Goal: Information Seeking & Learning: Check status

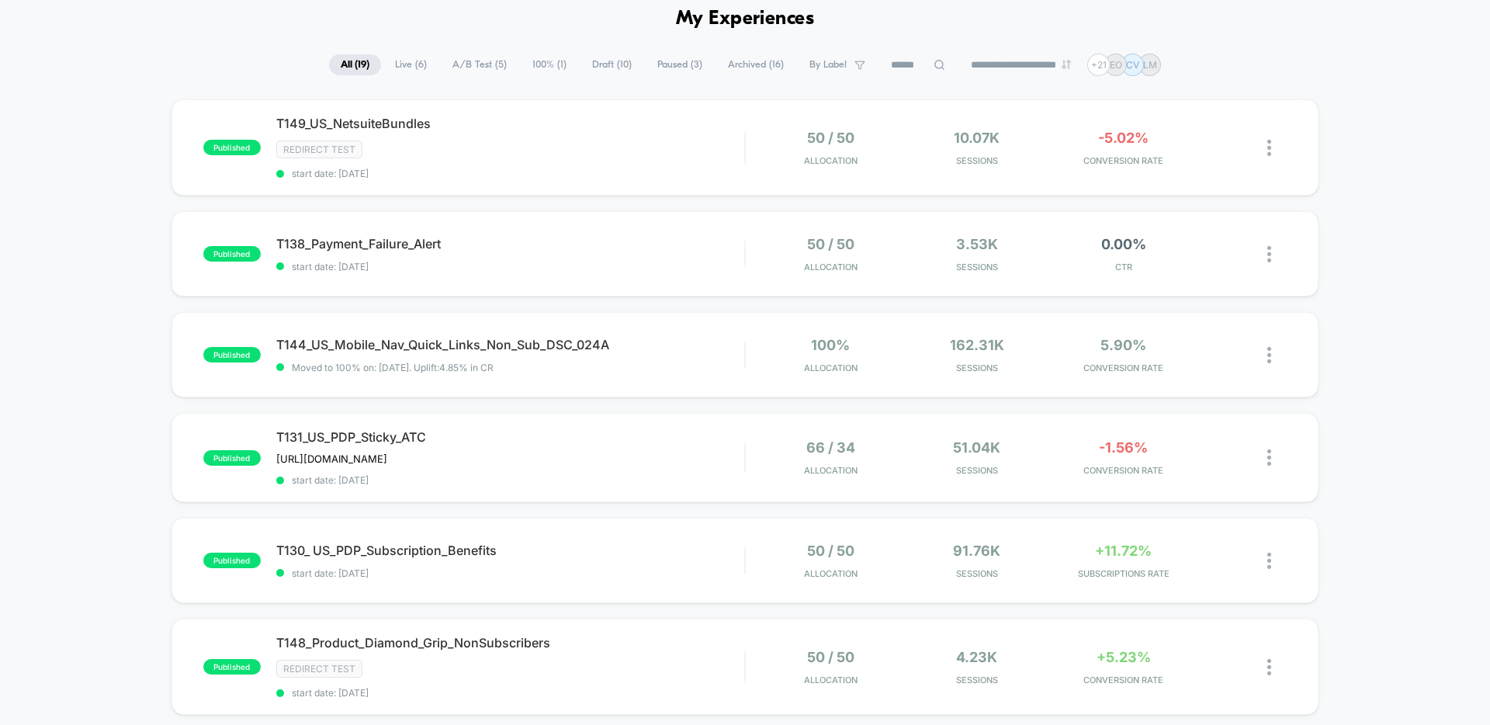
scroll to position [80, 0]
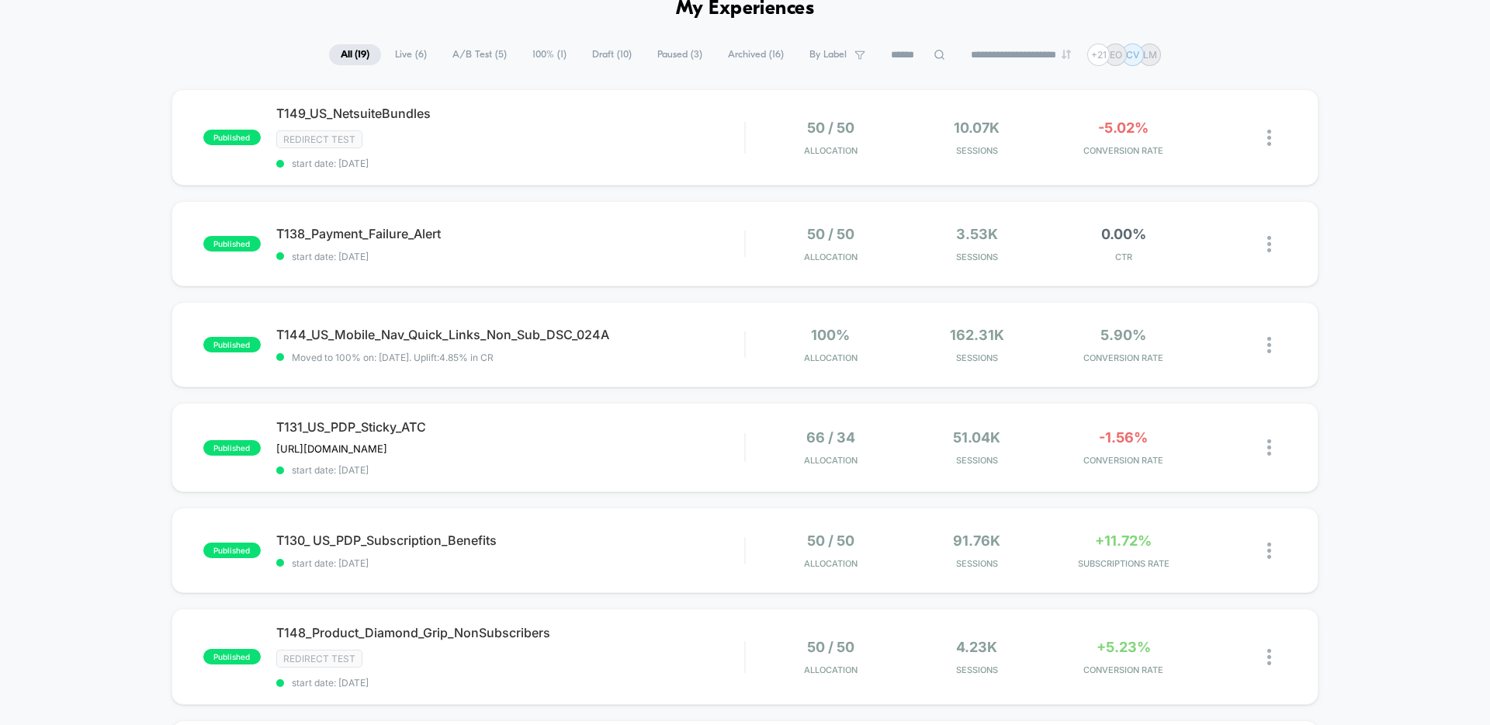
click at [585, 56] on span "Draft ( 10 )" at bounding box center [611, 54] width 63 height 21
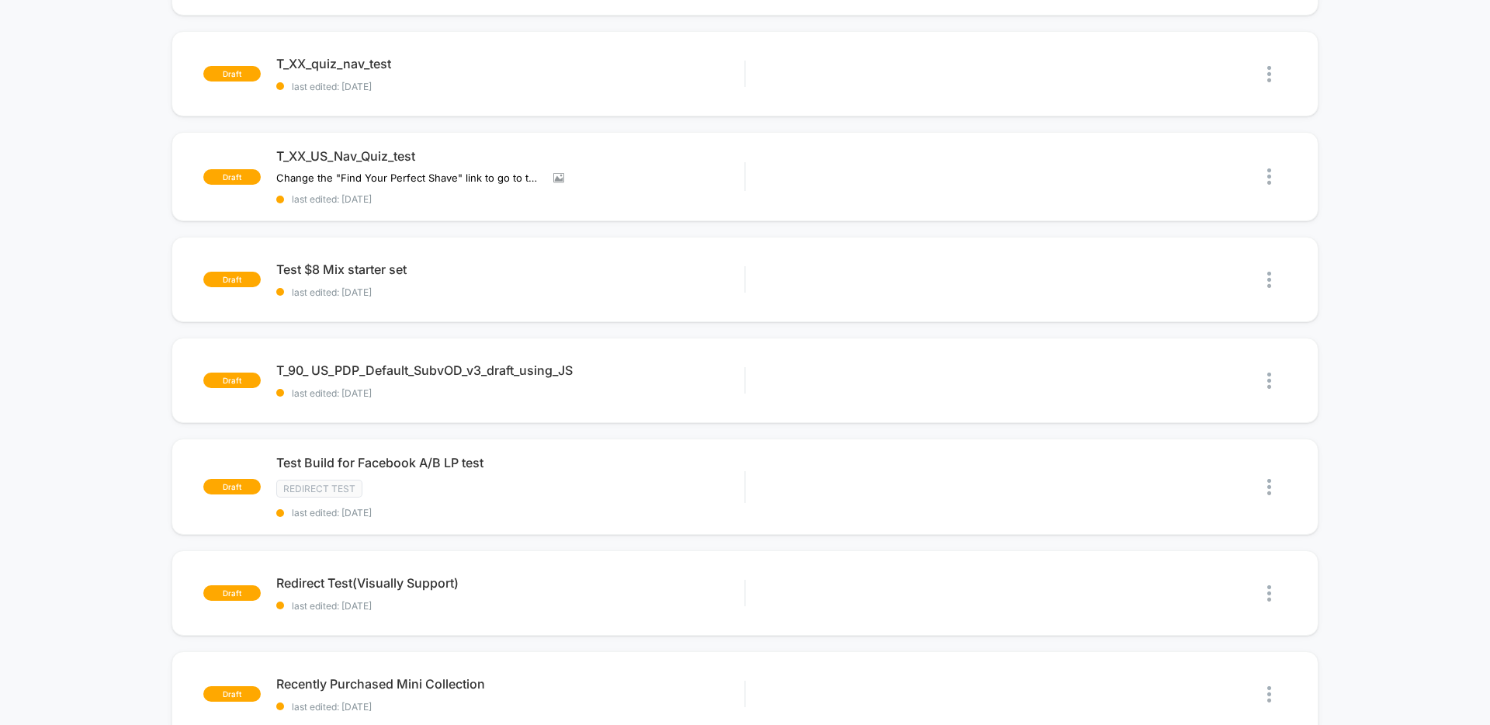
scroll to position [0, 0]
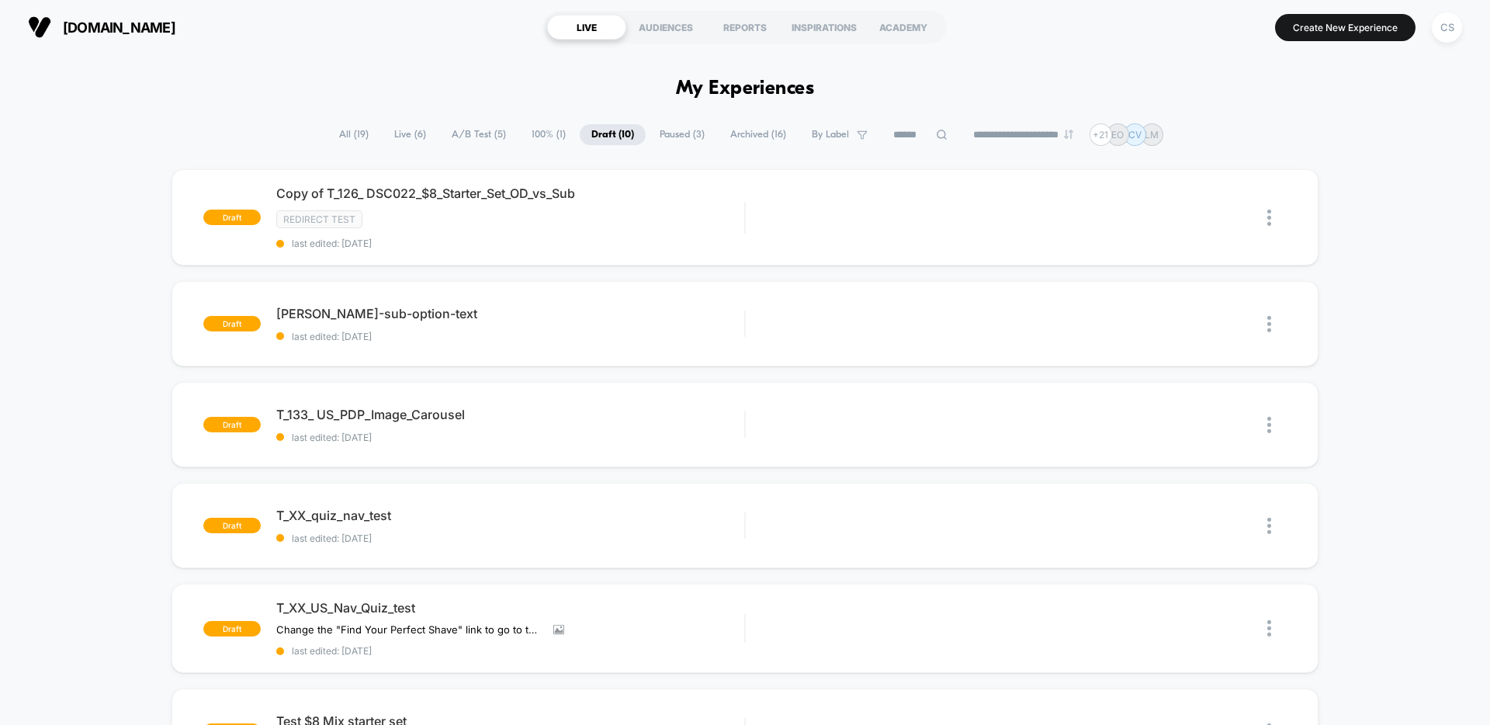
click at [393, 141] on span "Live ( 6 )" at bounding box center [410, 134] width 55 height 21
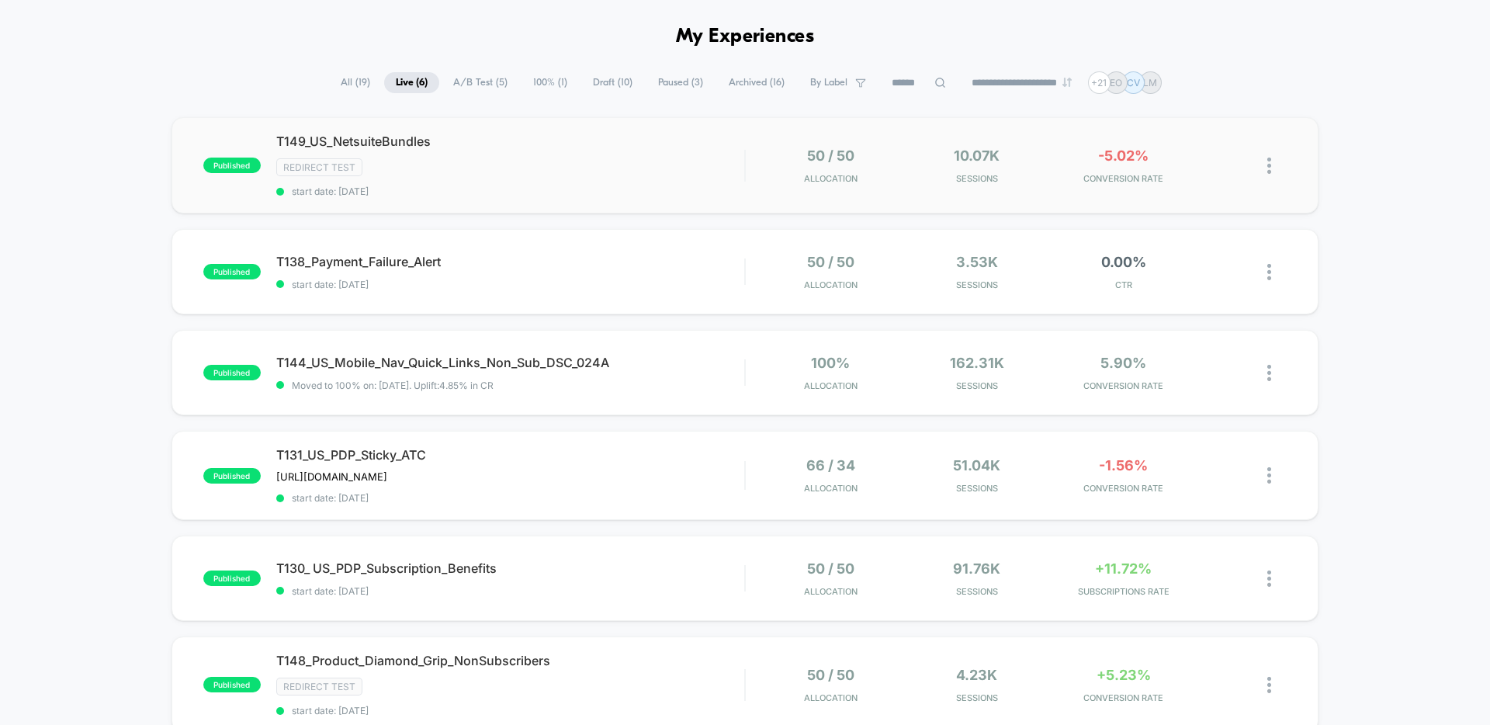
scroll to position [115, 0]
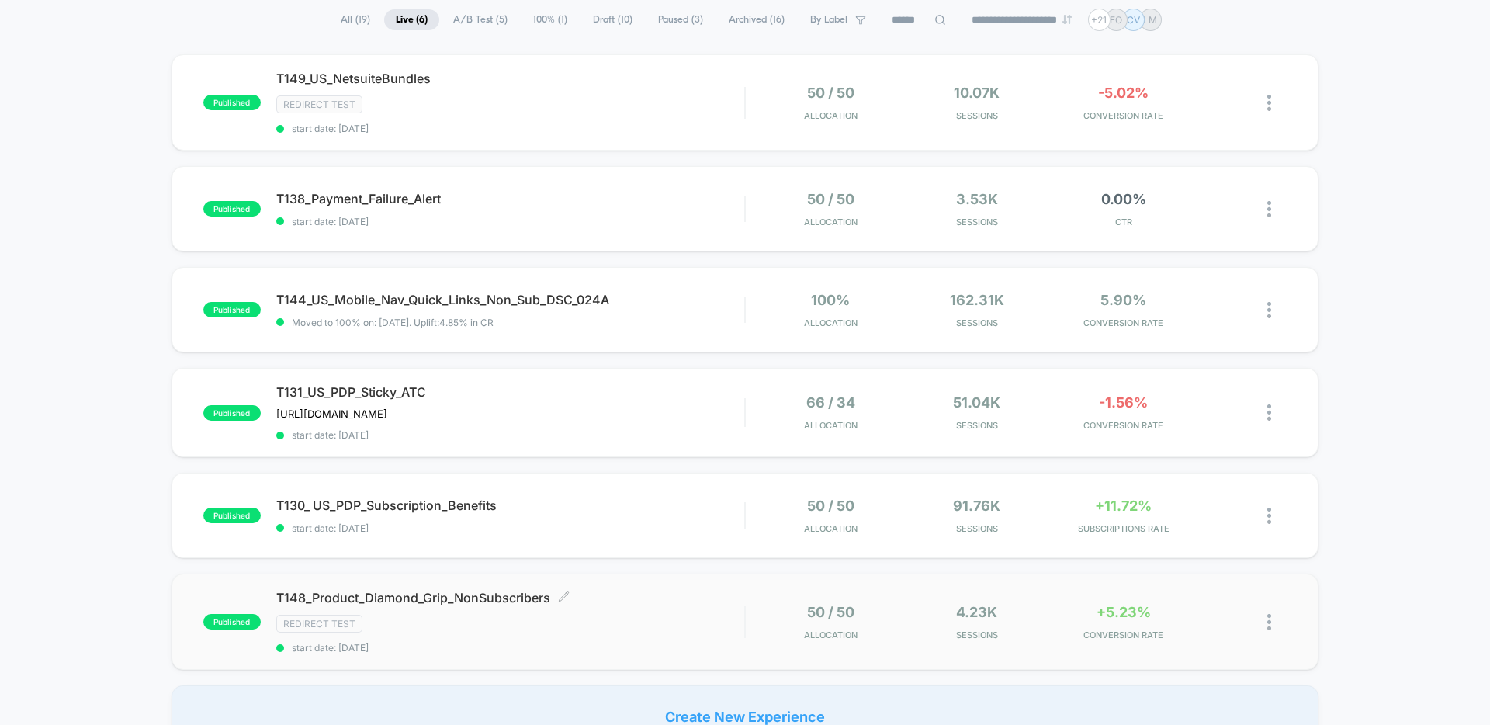
click at [635, 608] on div "T148_Product_Diamond_Grip_NonSubscribers Click to edit experience details Click…" at bounding box center [510, 622] width 468 height 64
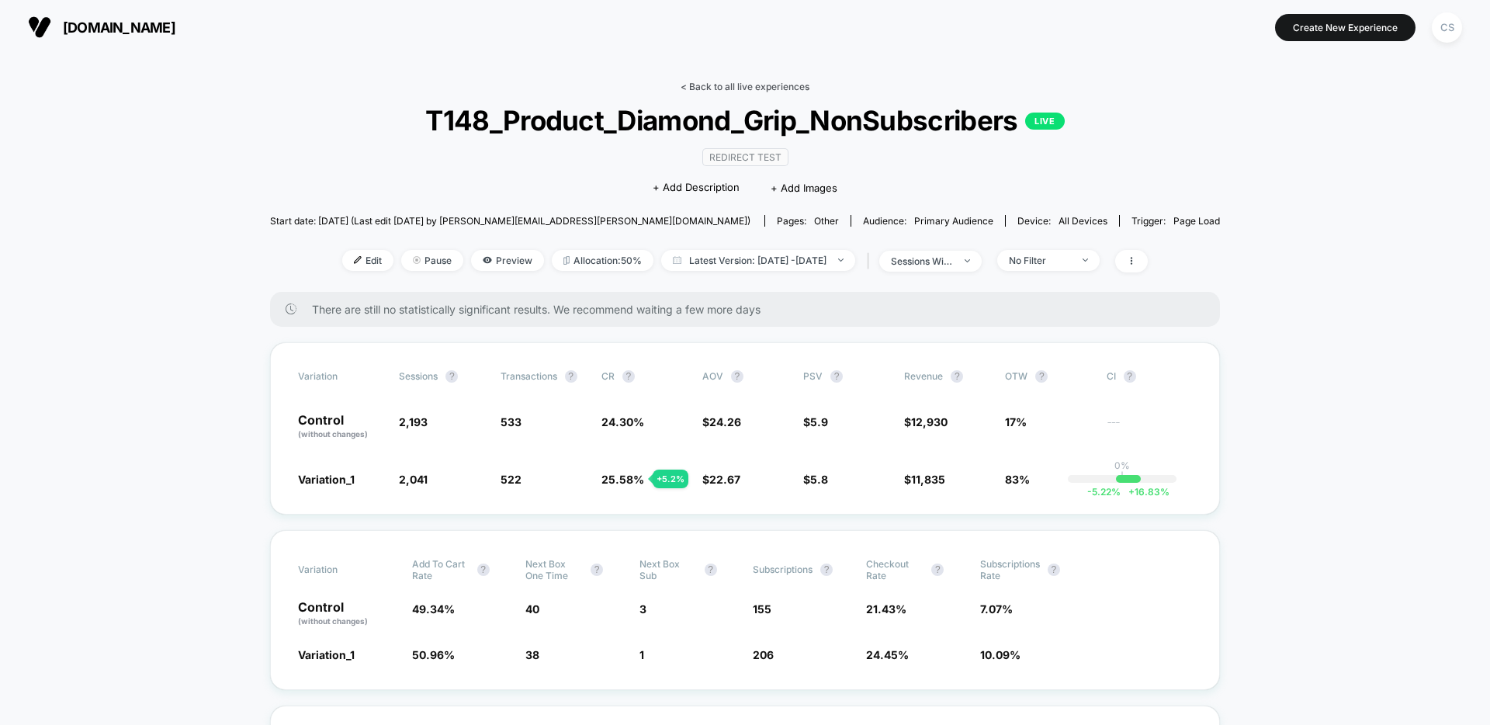
click at [736, 85] on link "< Back to all live experiences" at bounding box center [744, 87] width 129 height 12
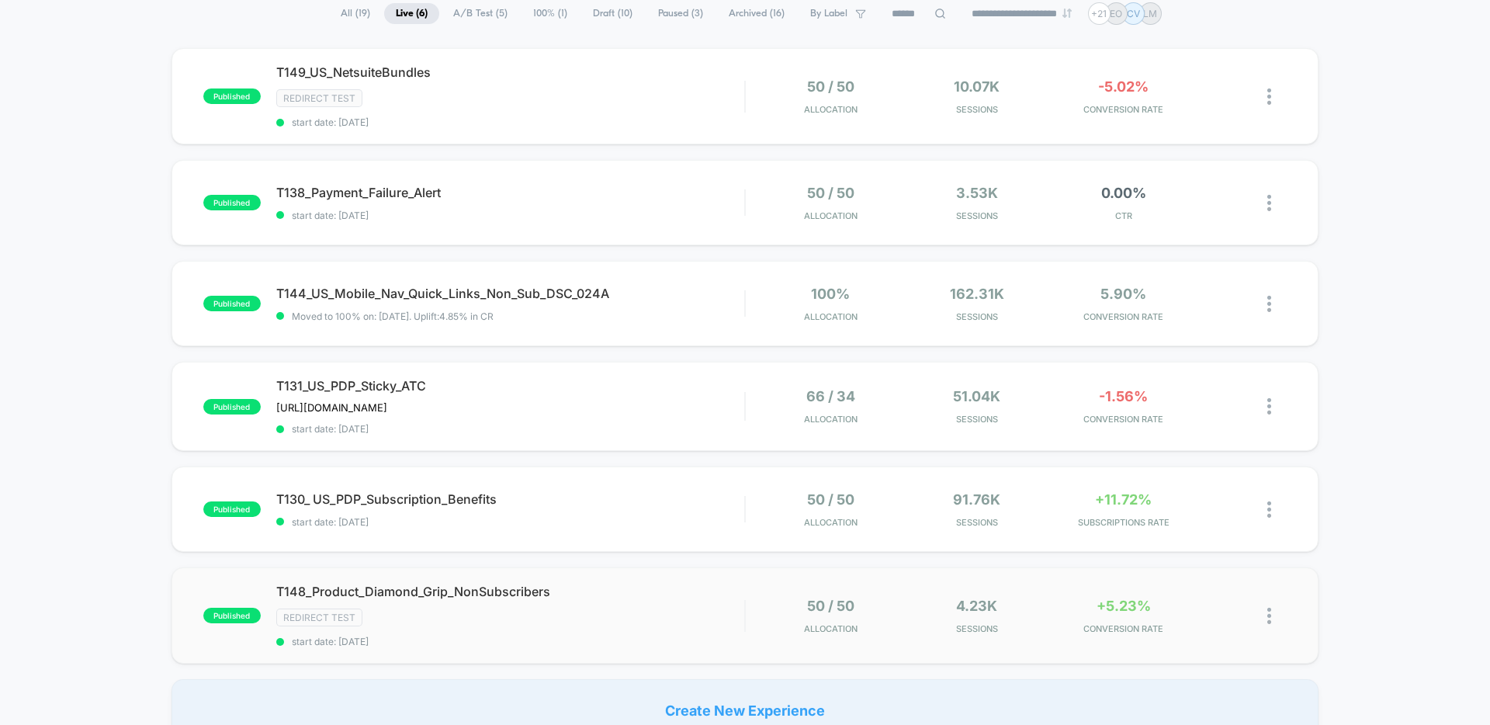
scroll to position [111, 0]
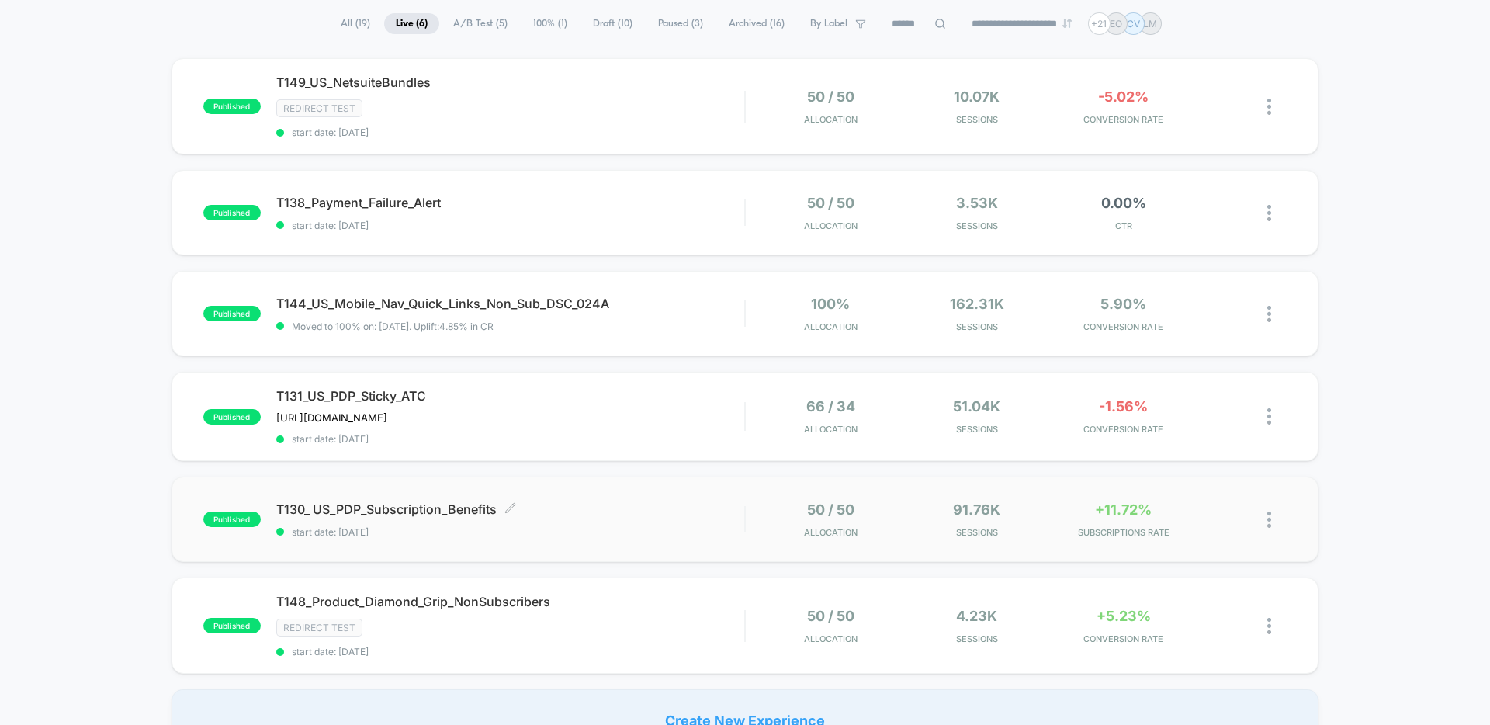
click at [590, 521] on div "T130_ US_PDP_Subscription_Benefits Click to edit experience details Click to ed…" at bounding box center [510, 519] width 468 height 36
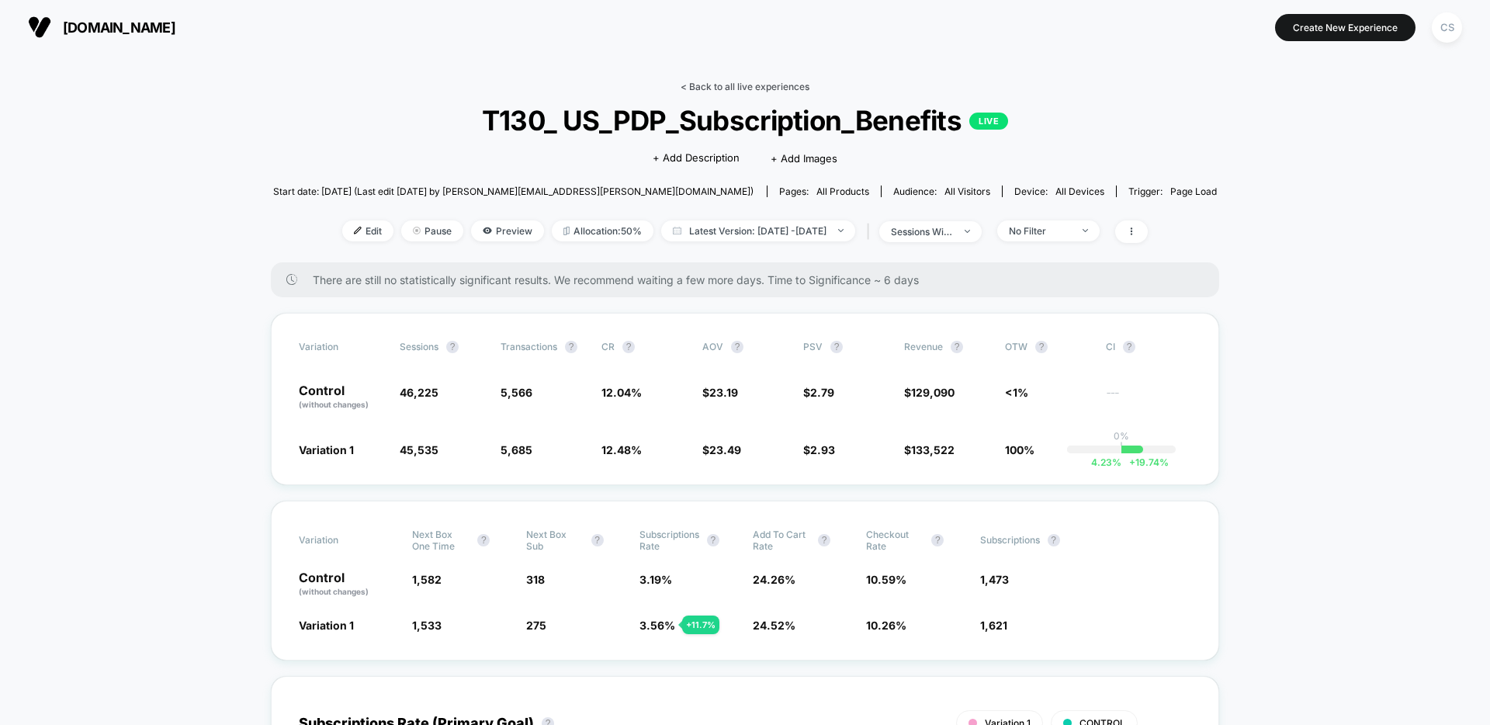
click at [748, 92] on link "< Back to all live experiences" at bounding box center [744, 87] width 129 height 12
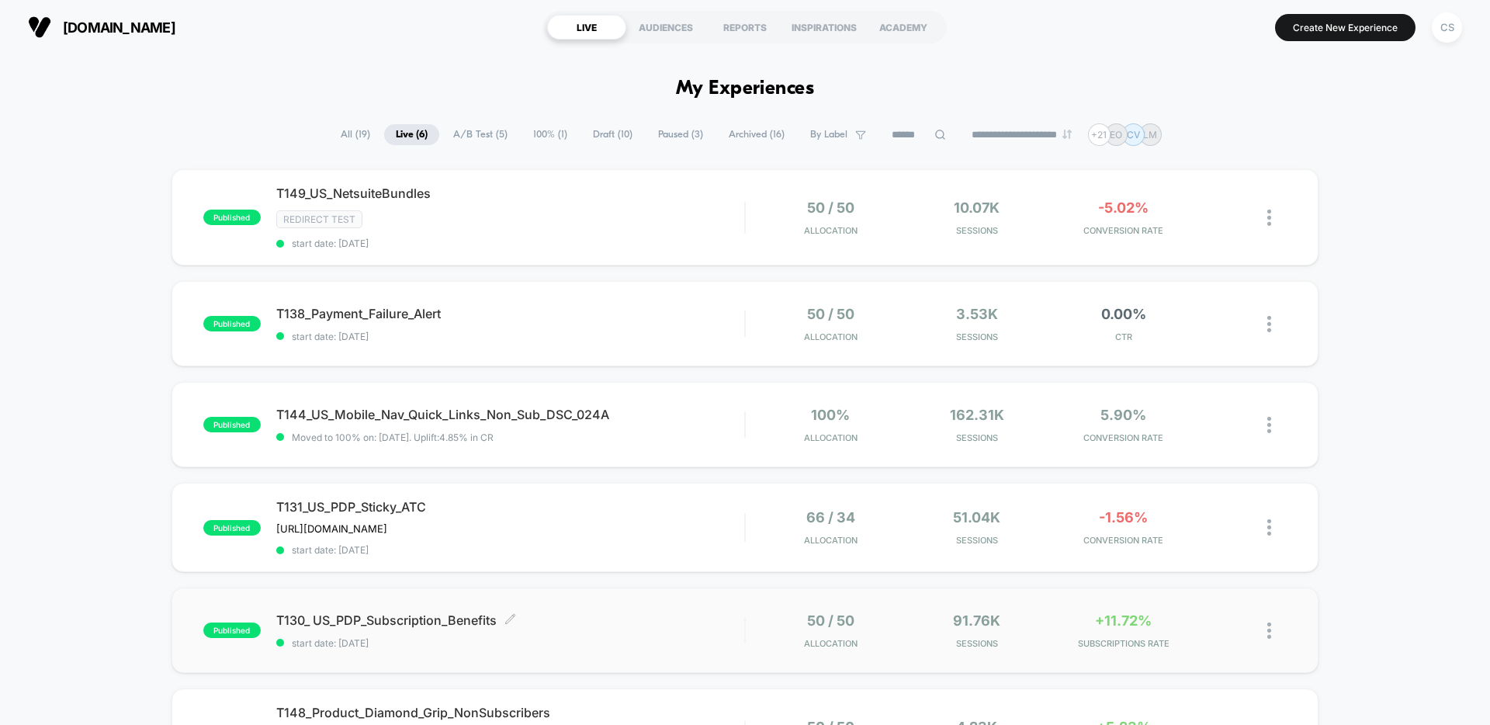
click at [420, 625] on span "T130_ US_PDP_Subscription_Benefits Click to edit experience details" at bounding box center [510, 620] width 468 height 16
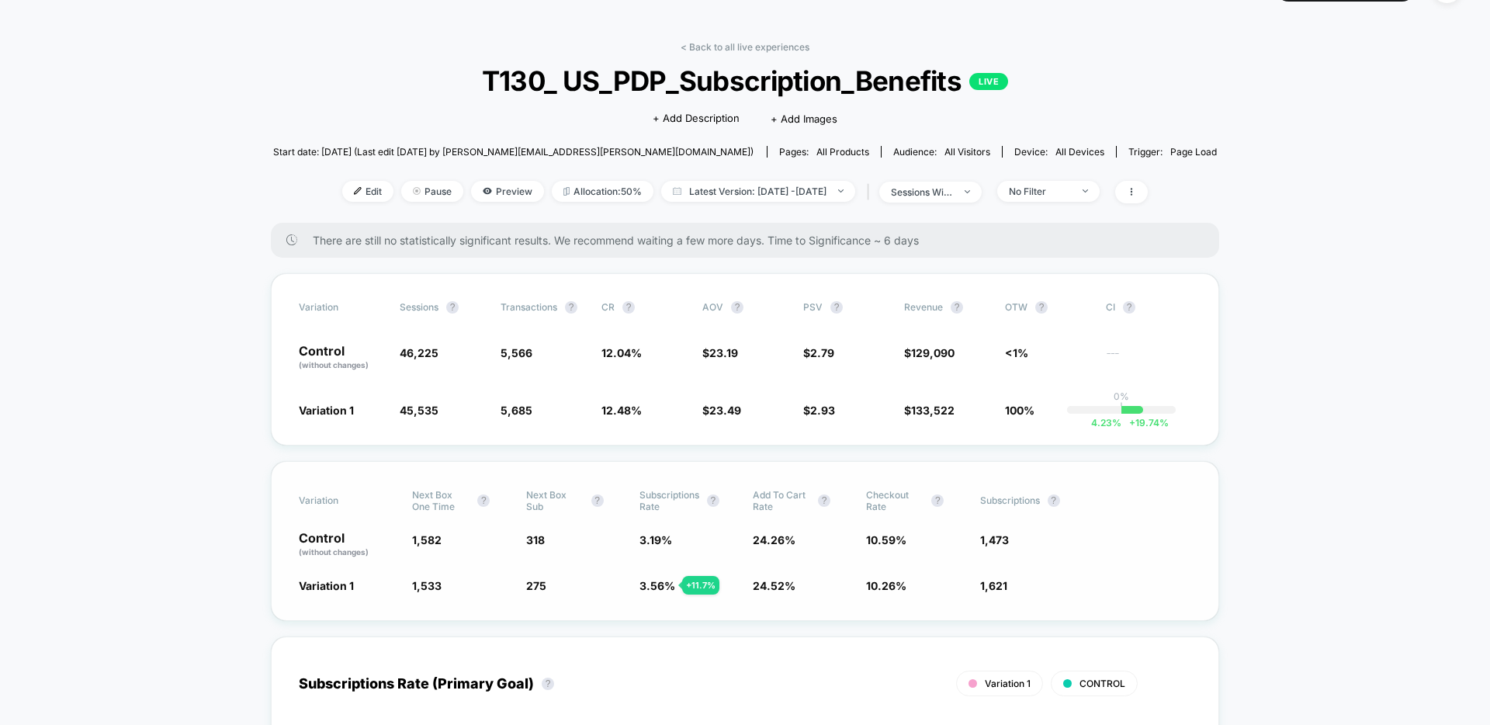
scroll to position [50, 0]
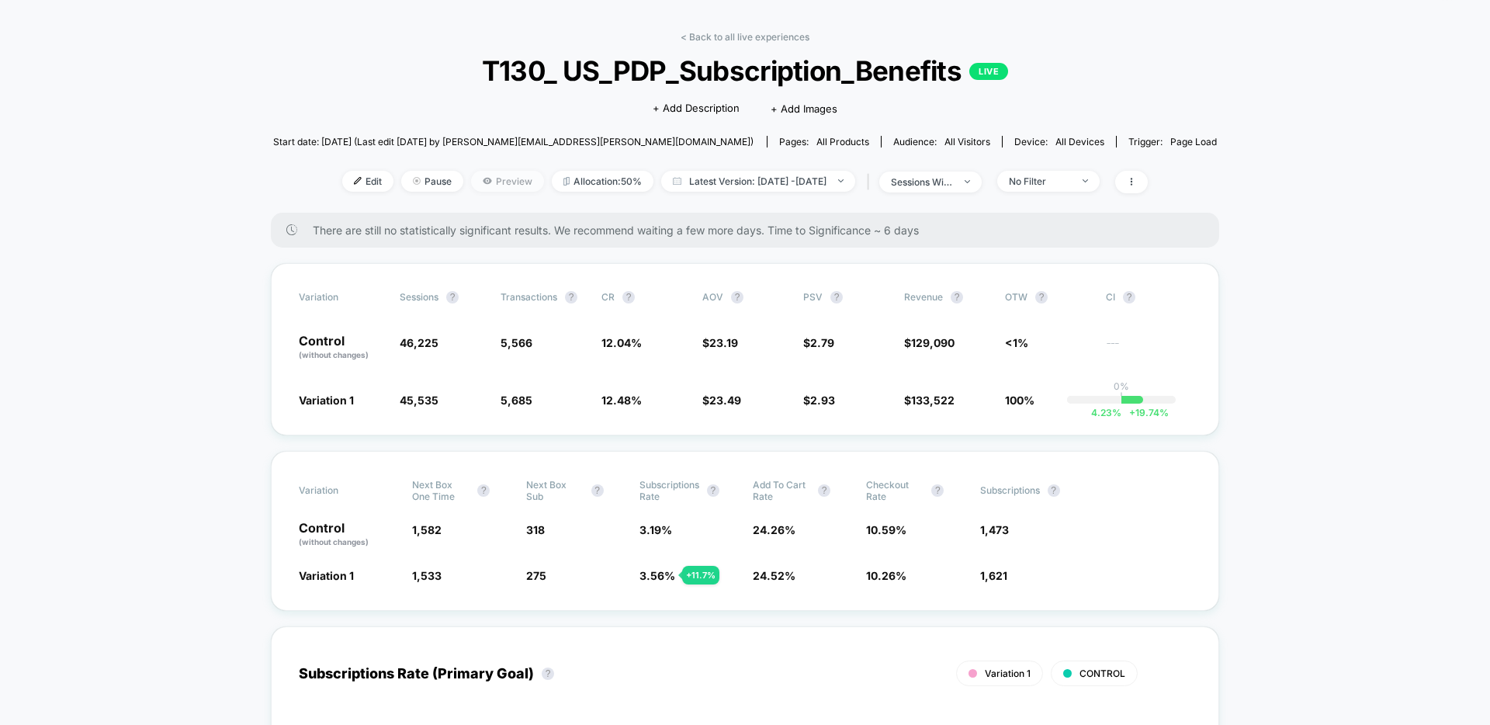
click at [477, 181] on span "Preview" at bounding box center [507, 181] width 73 height 21
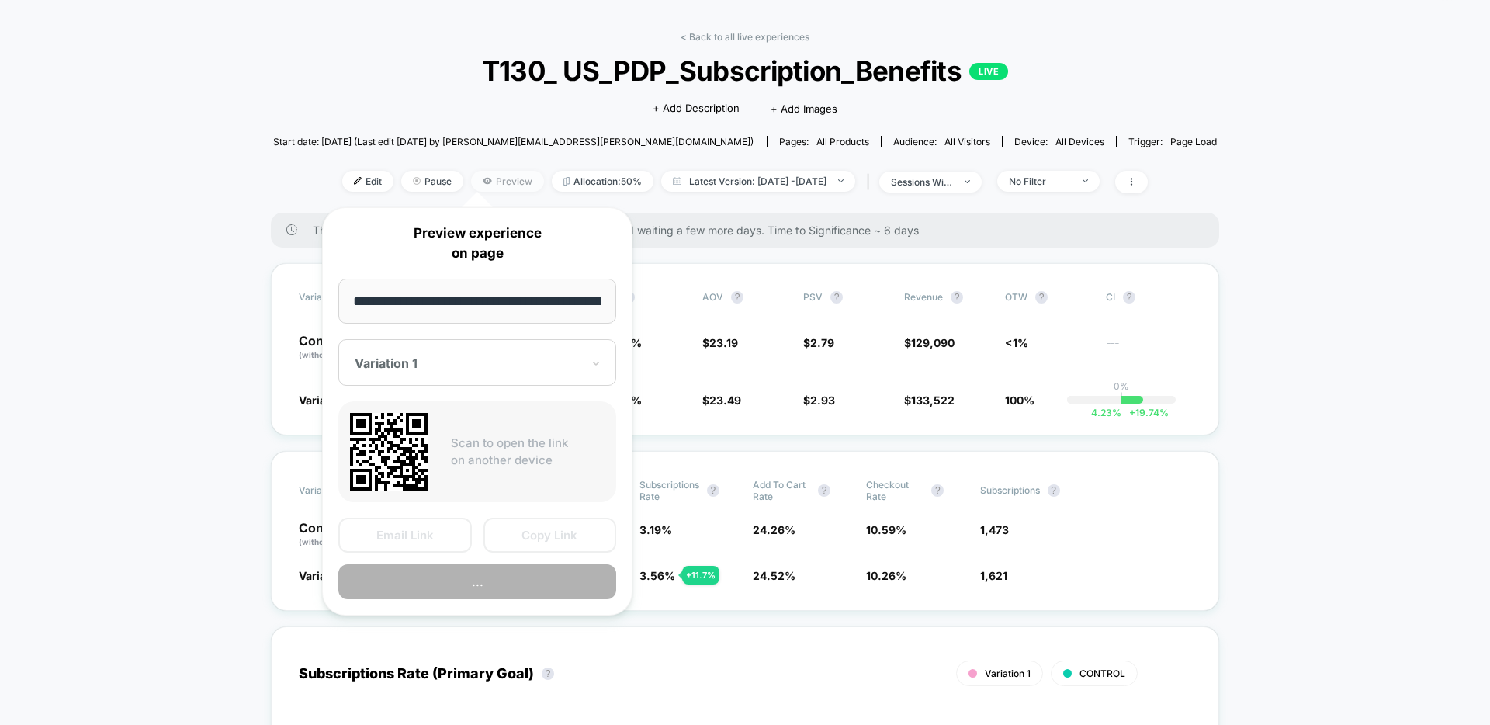
click at [477, 181] on span "Preview" at bounding box center [507, 181] width 73 height 21
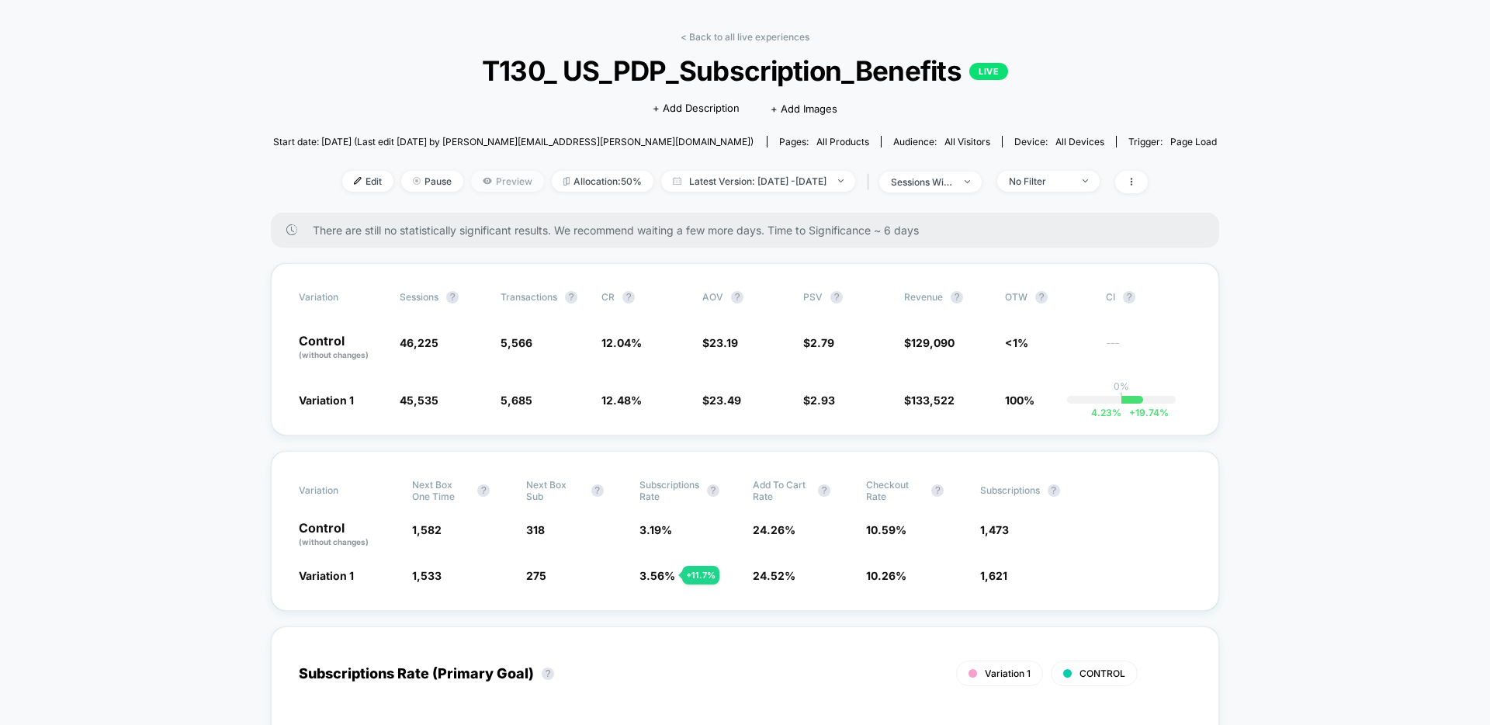
click at [477, 181] on span "Preview" at bounding box center [507, 181] width 73 height 21
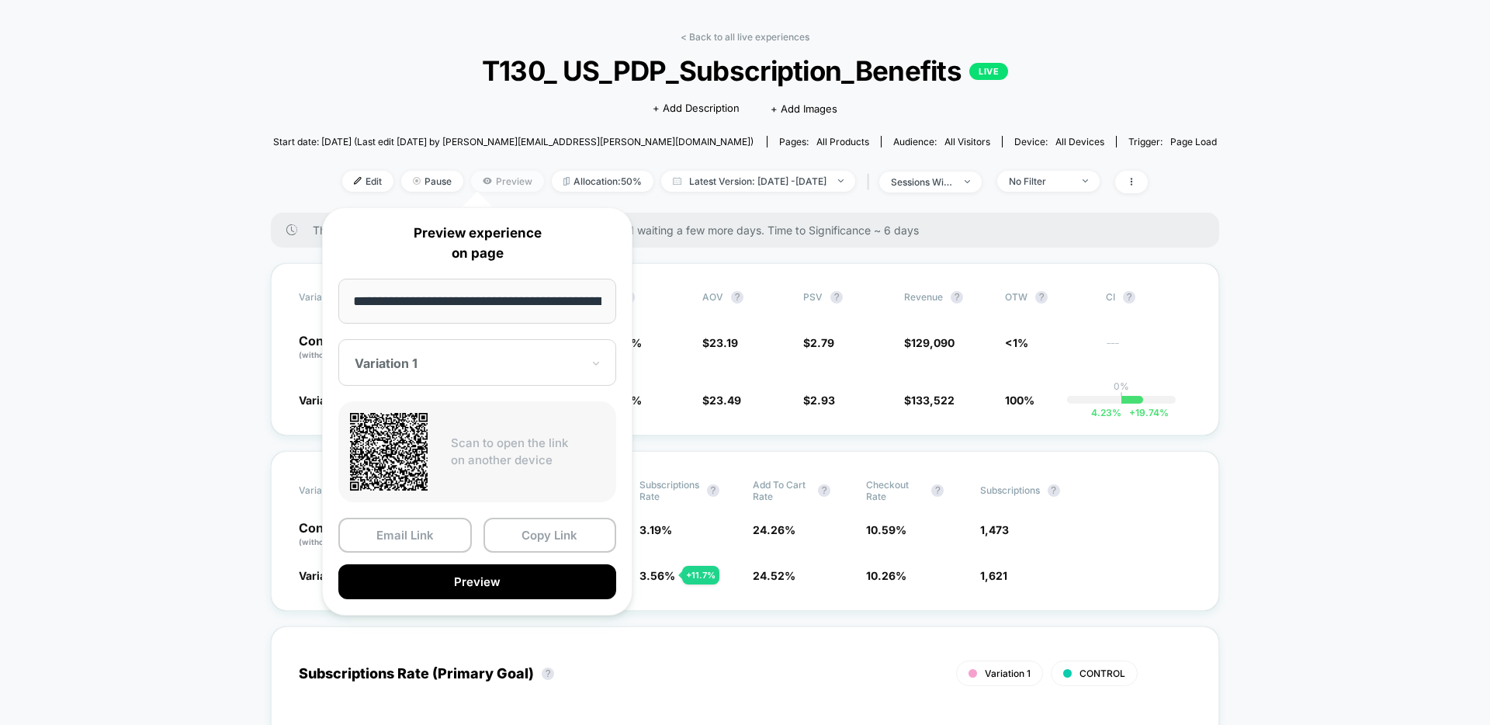
scroll to position [0, 97]
click at [522, 576] on button "Preview" at bounding box center [477, 582] width 278 height 35
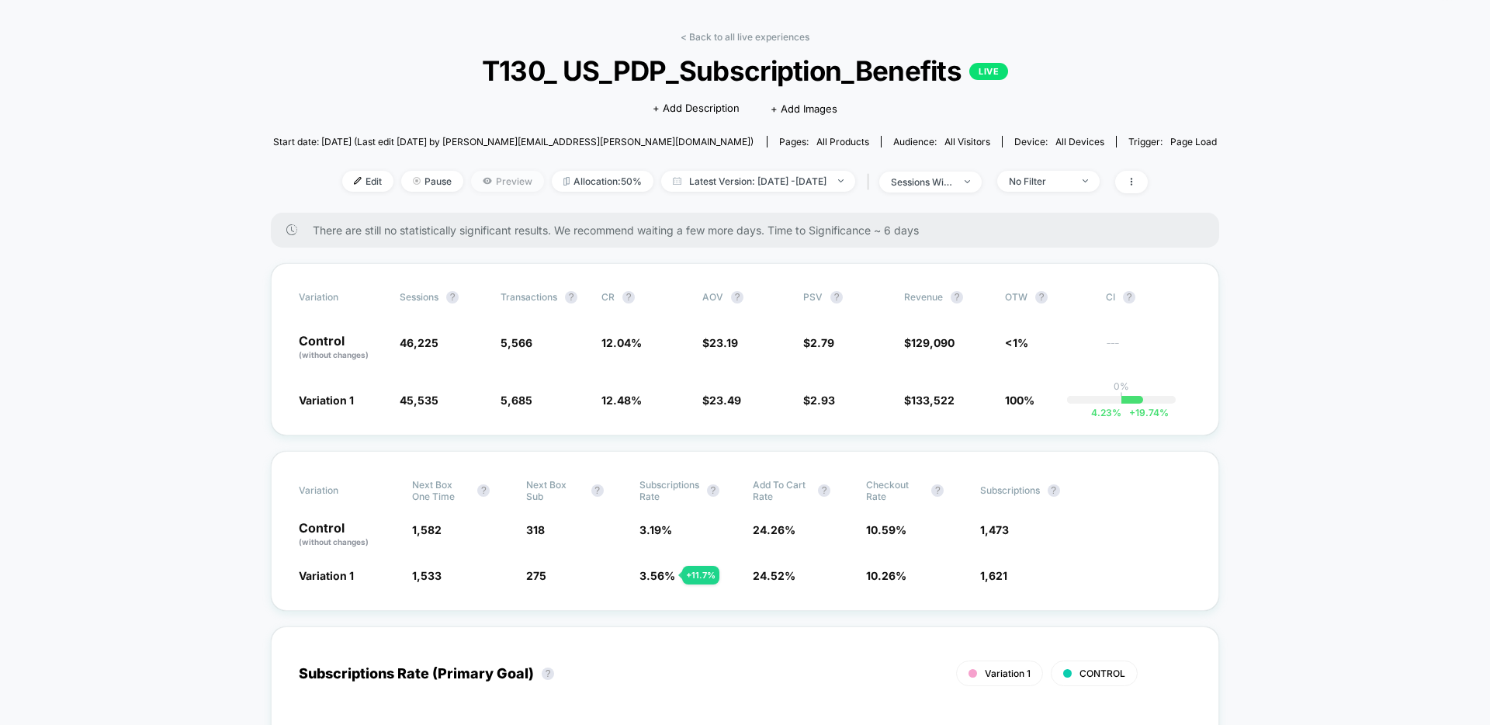
click at [475, 184] on span "Preview" at bounding box center [507, 181] width 73 height 21
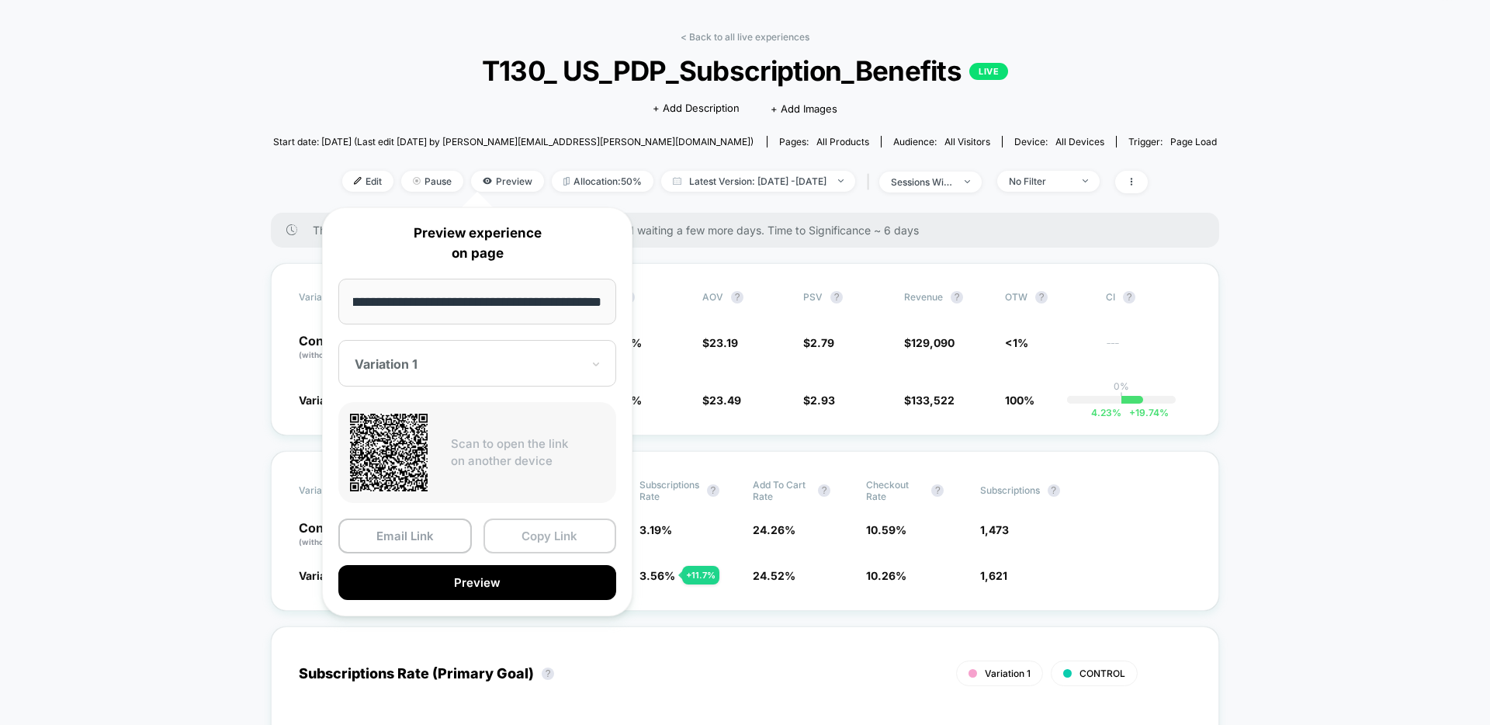
click at [553, 541] on button "Copy Link" at bounding box center [549, 535] width 133 height 35
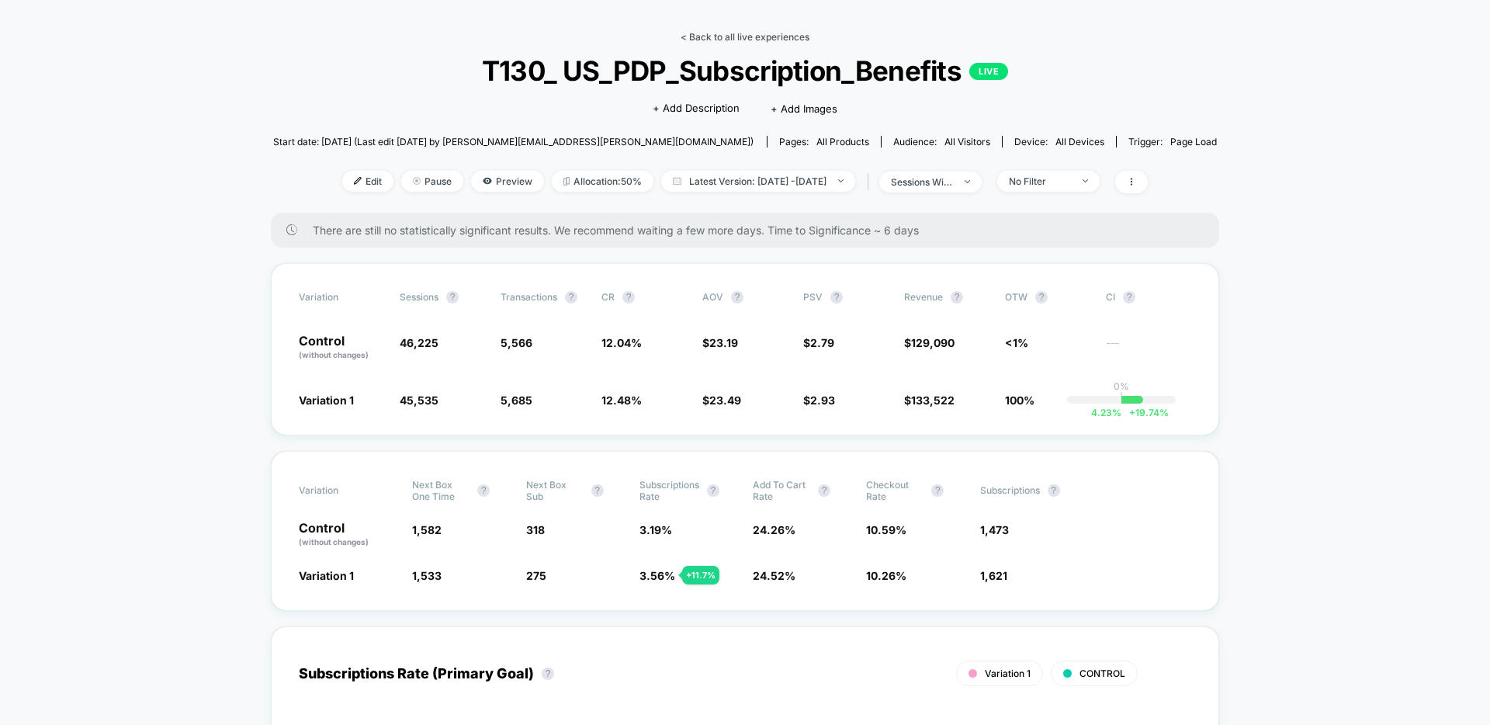
click at [749, 39] on link "< Back to all live experiences" at bounding box center [744, 37] width 129 height 12
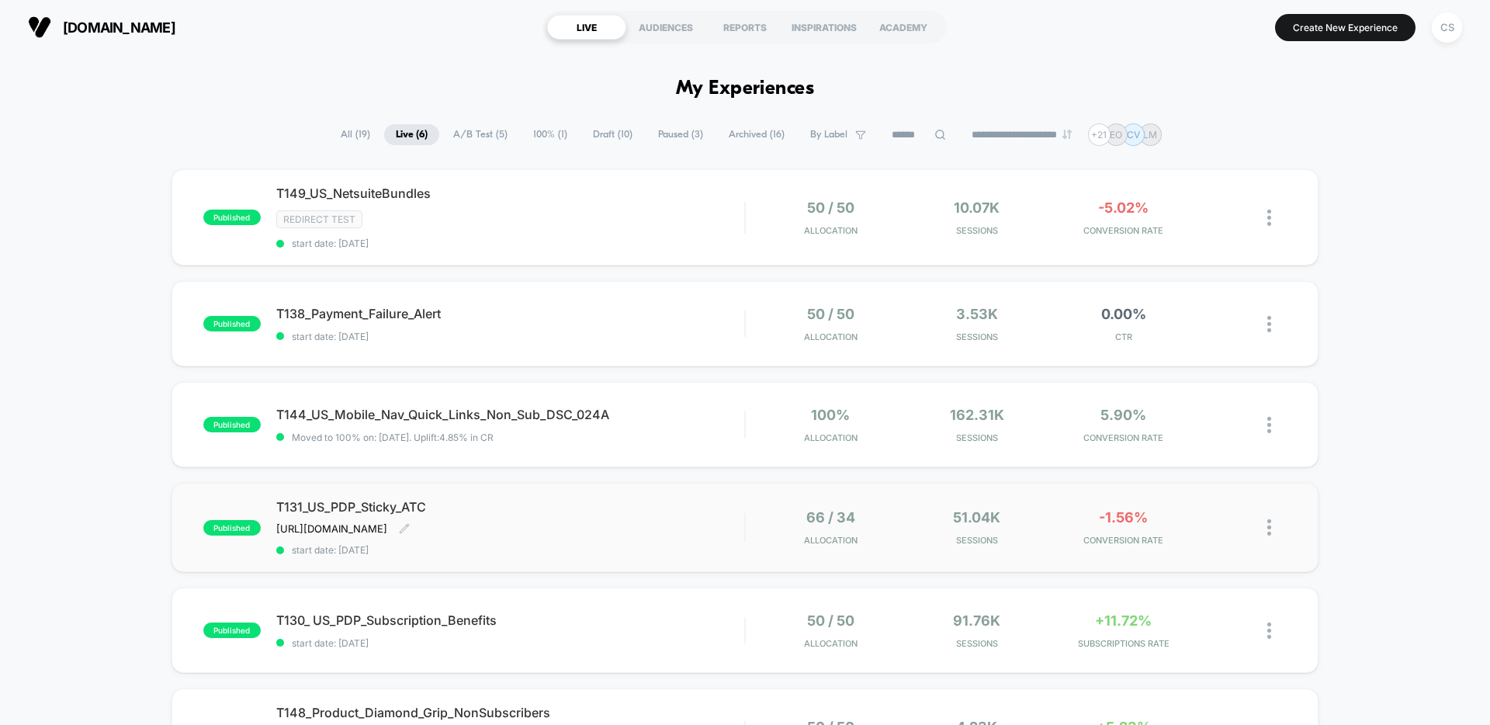
click at [646, 524] on div "T131_US_PDP_Sticky_ATC [URL][DOMAIN_NAME] Click to edit experience details [URL…" at bounding box center [510, 527] width 468 height 57
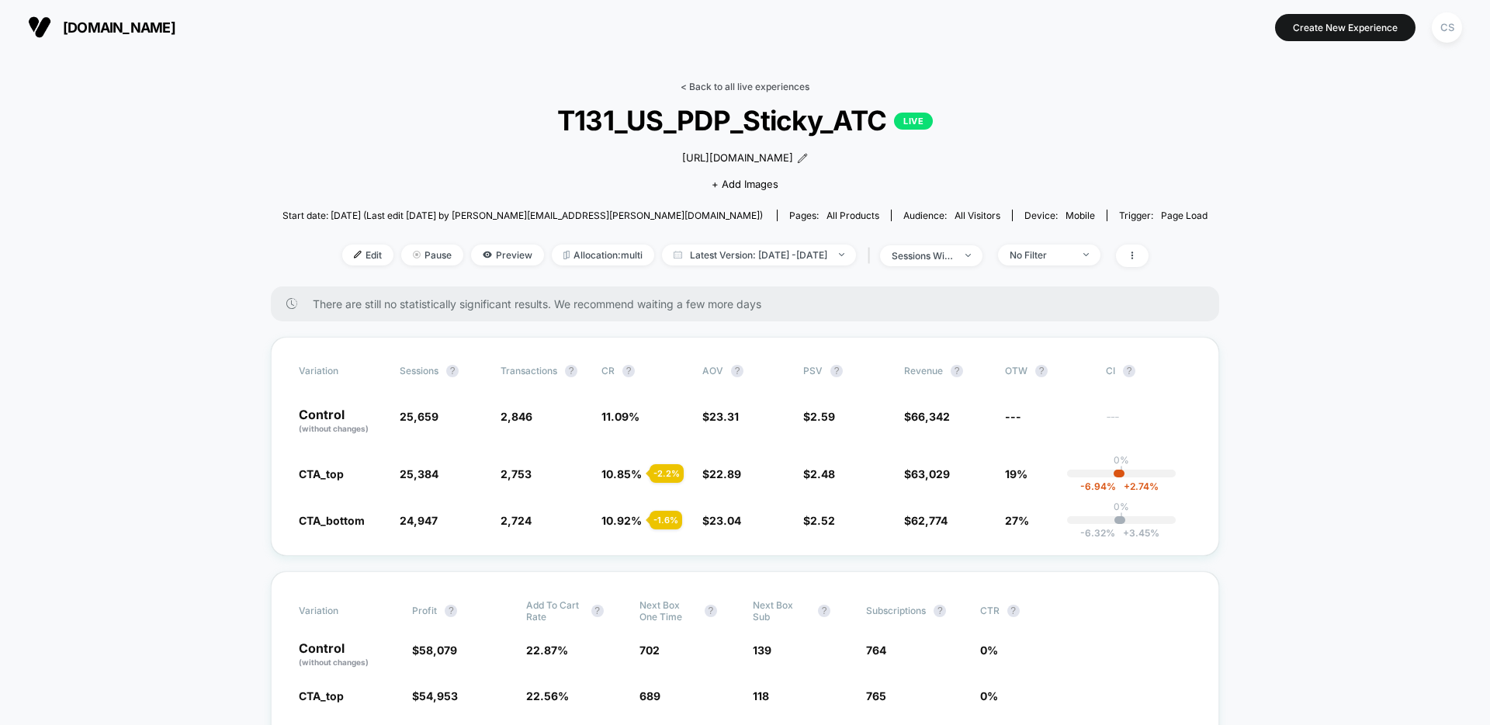
click at [727, 90] on link "< Back to all live experiences" at bounding box center [744, 87] width 129 height 12
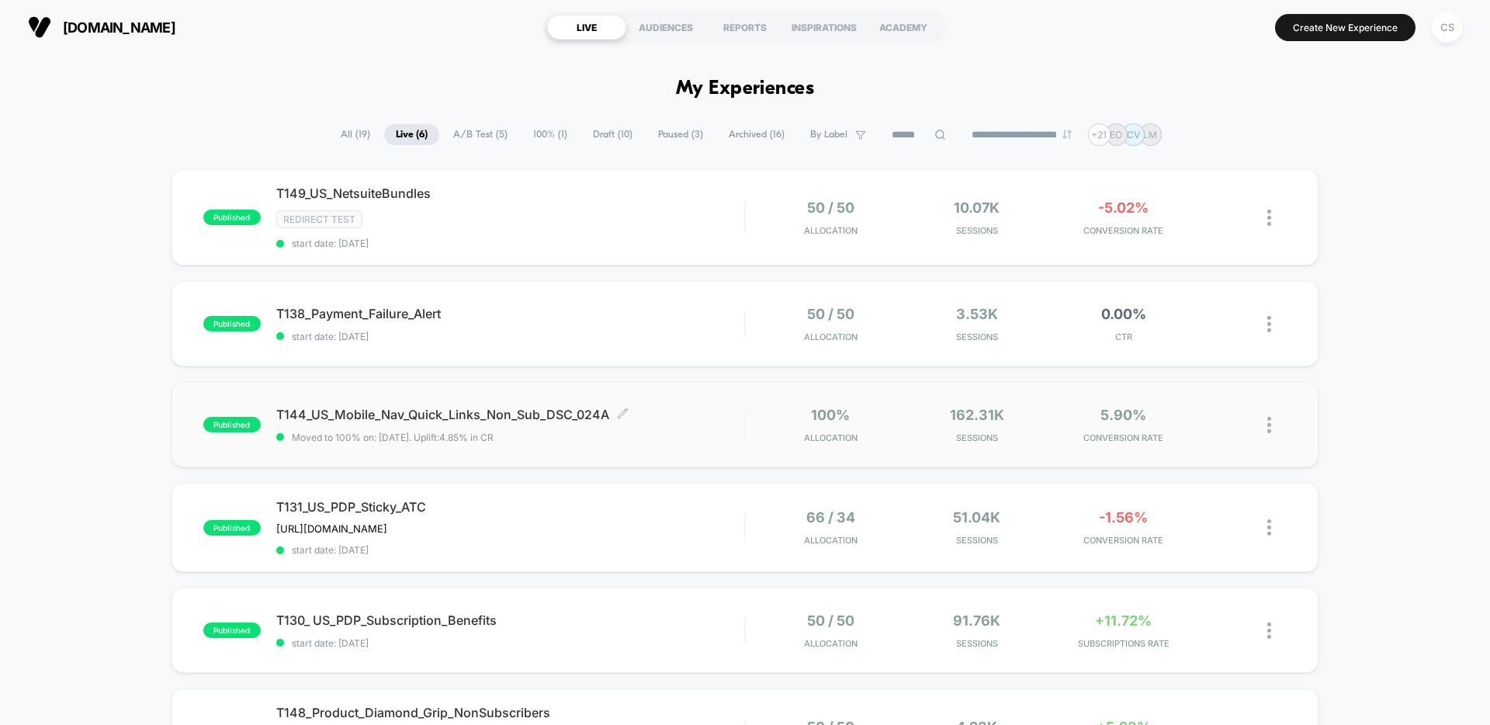
click at [659, 428] on div "T144_US_Mobile_Nav_Quick_Links_Non_Sub_DSC_024A Click to edit experience detail…" at bounding box center [510, 425] width 468 height 36
